Goal: Understand process/instructions

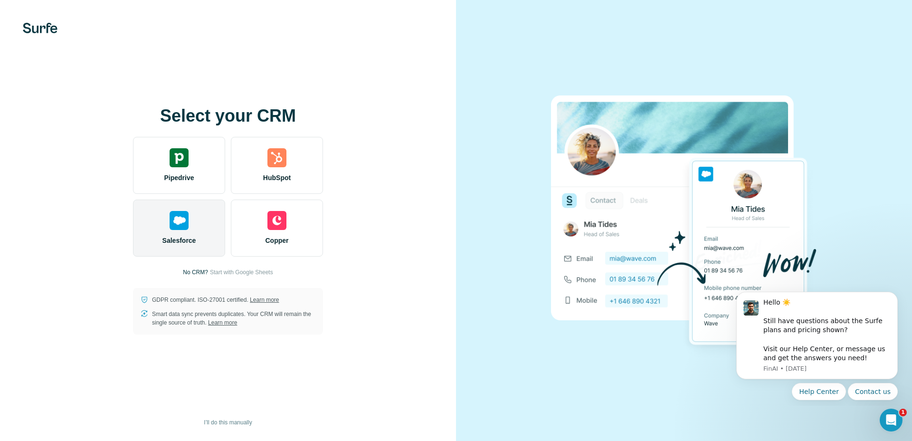
click at [178, 219] on img at bounding box center [179, 220] width 19 height 19
click at [175, 224] on img at bounding box center [179, 220] width 19 height 19
